Goal: Use online tool/utility: Use online tool/utility

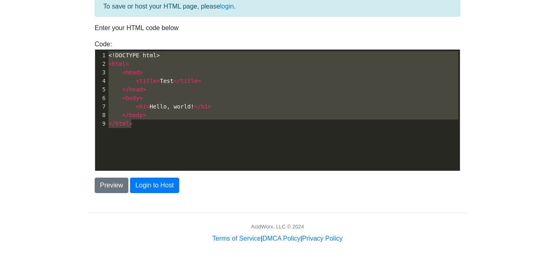
type textarea "<!DOCTYPE html> <html> <head> <title>Test</title> </head> <body> <h1>Hello, wor…"
drag, startPoint x: 177, startPoint y: 134, endPoint x: 93, endPoint y: 47, distance: 120.3
click at [93, 47] on div "Code: <!DOCTYPE html> <html> <head> <title>Test</title> </head> <body> <h1>Hell…" at bounding box center [278, 105] width 378 height 132
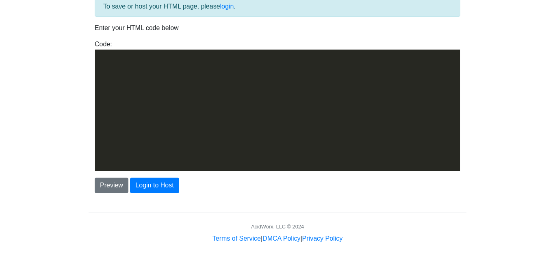
scroll to position [2168, 0]
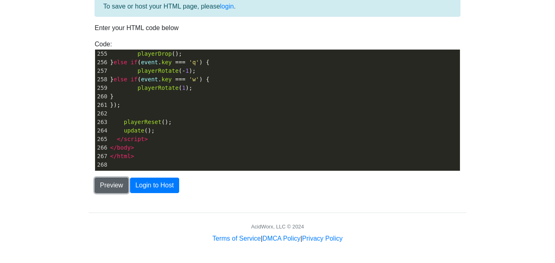
click at [111, 188] on button "Preview" at bounding box center [112, 184] width 34 height 15
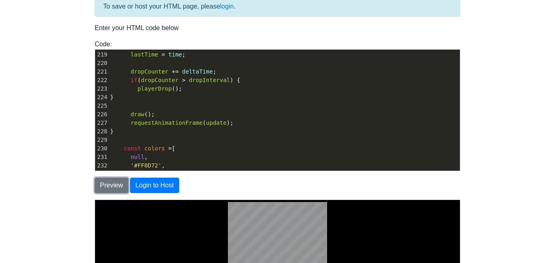
scroll to position [1860, 0]
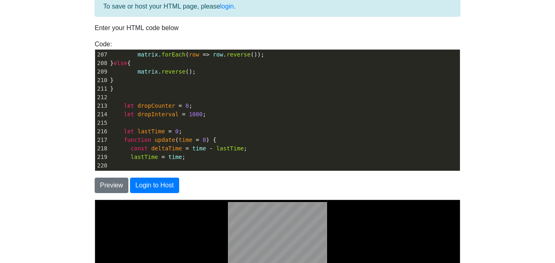
click at [190, 111] on span "1000" at bounding box center [196, 114] width 14 height 6
type textarea "5"
click at [115, 185] on button "Preview" at bounding box center [112, 184] width 34 height 15
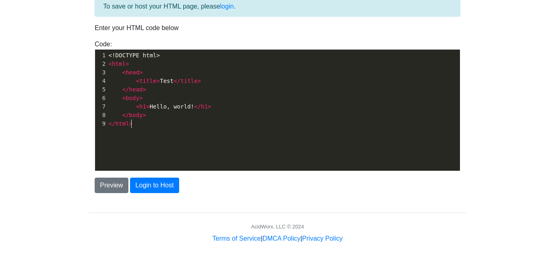
scroll to position [3, 0]
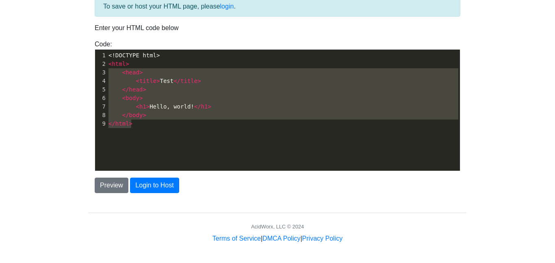
type textarea "<!DOCTYPE html> <html> <head> <title>Test</title> </head> <body> <h1>Hello, wor…"
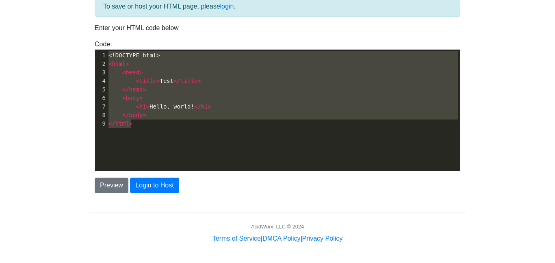
drag, startPoint x: 182, startPoint y: 135, endPoint x: 87, endPoint y: 39, distance: 135.2
click at [87, 39] on div "To save or host your HTML page, please login . Enter your HTML code below Code:…" at bounding box center [277, 114] width 390 height 257
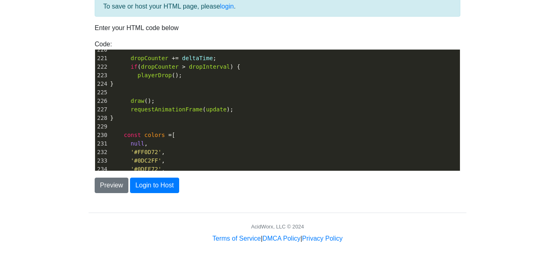
scroll to position [1840, 0]
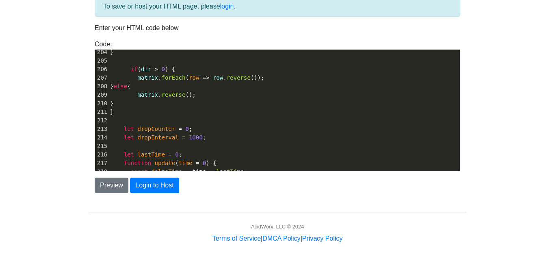
click at [190, 136] on span "1000" at bounding box center [196, 137] width 14 height 6
type textarea "5"
click at [114, 184] on button "Preview" at bounding box center [112, 184] width 34 height 15
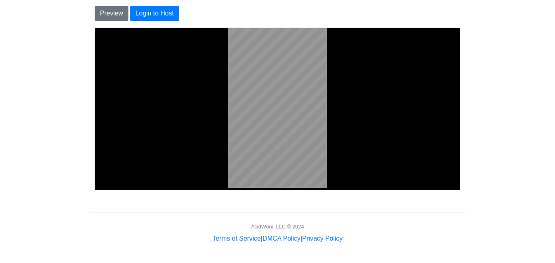
click at [170, 82] on body at bounding box center [277, 105] width 358 height 162
